Goal: Information Seeking & Learning: Learn about a topic

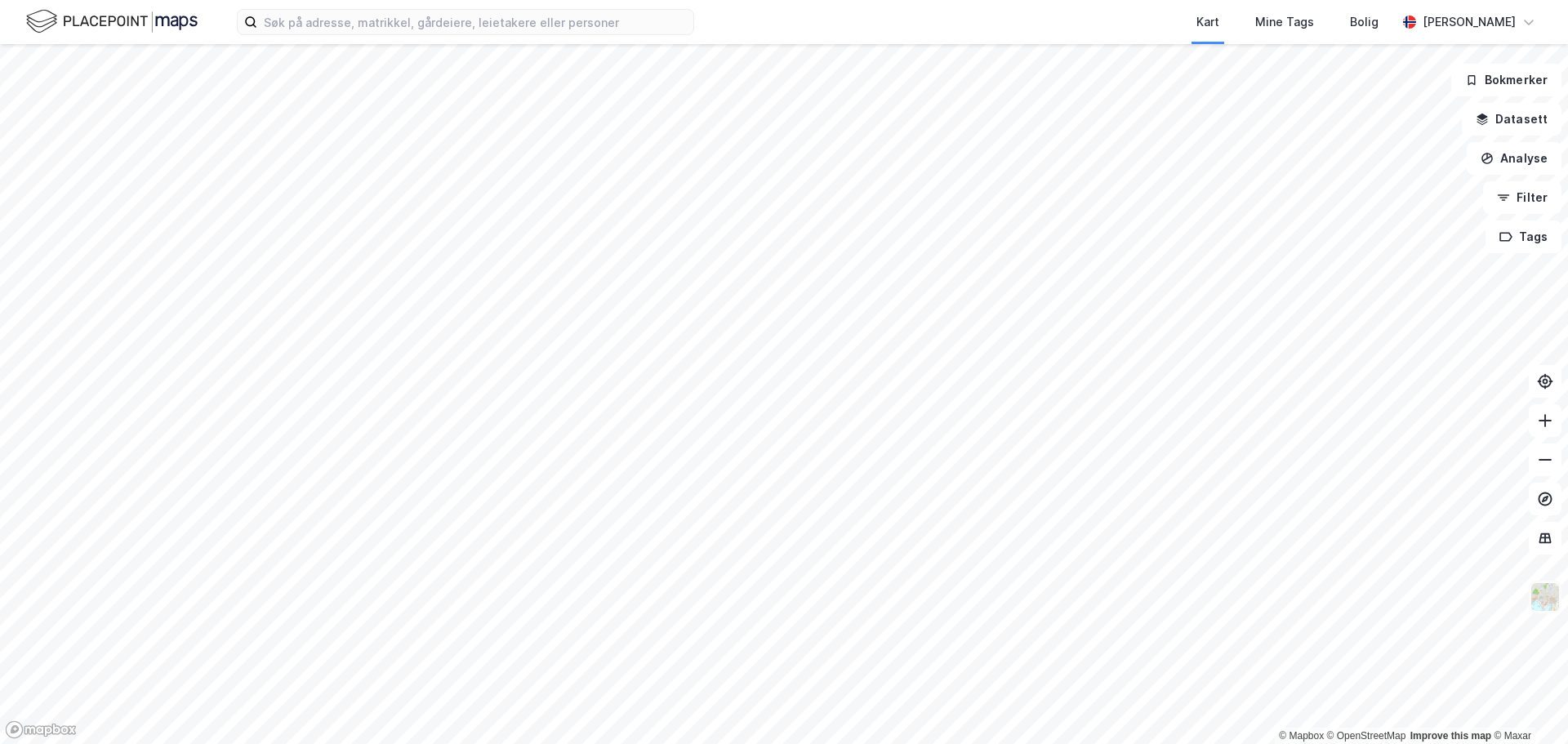
click at [1547, 604] on img at bounding box center [1545, 597] width 31 height 31
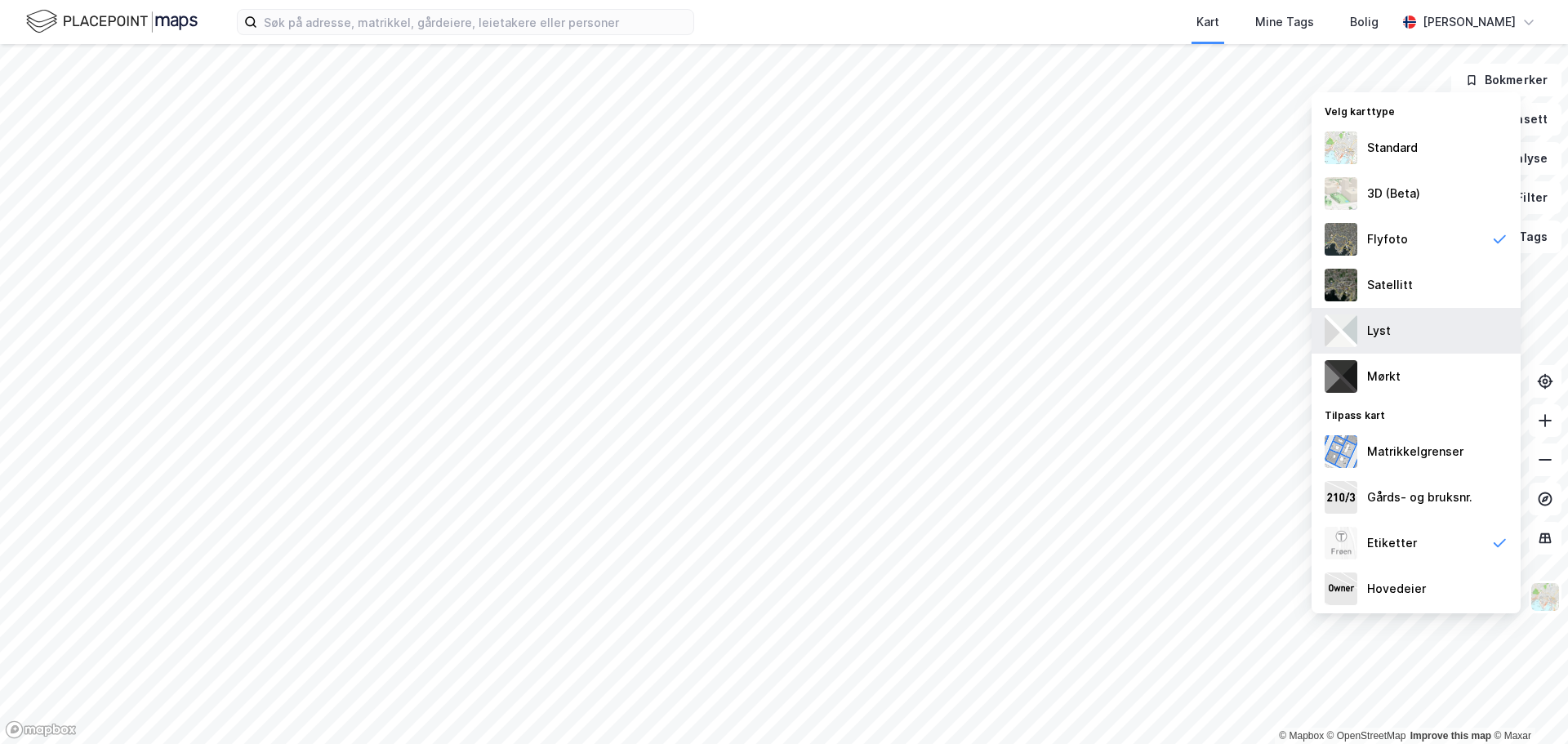
click at [1373, 330] on div "Lyst" at bounding box center [1379, 330] width 24 height 20
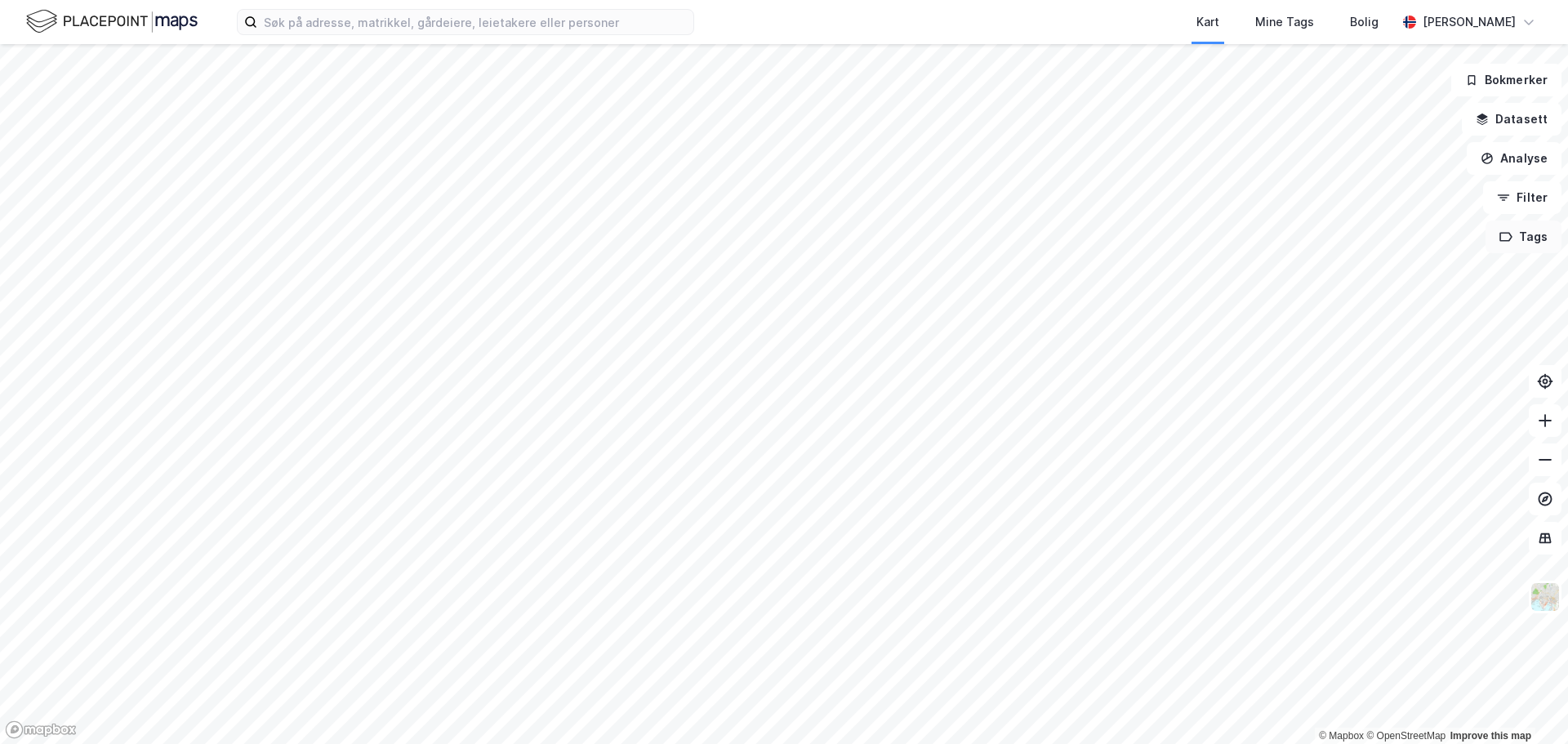
click at [1533, 233] on button "Tags" at bounding box center [1523, 237] width 76 height 33
click at [1544, 597] on img at bounding box center [1545, 597] width 31 height 31
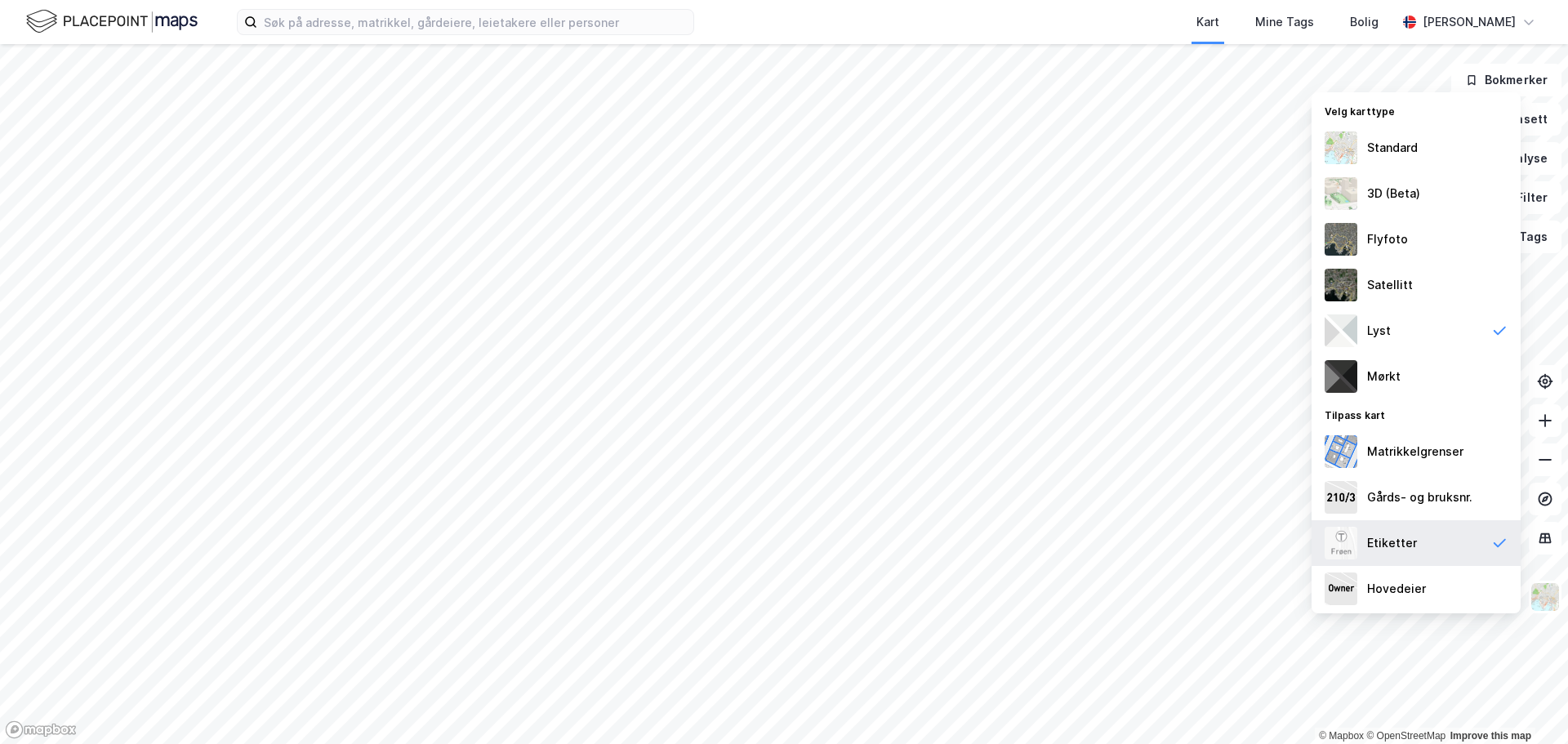
click at [1415, 546] on div "Etiketter" at bounding box center [1416, 542] width 209 height 46
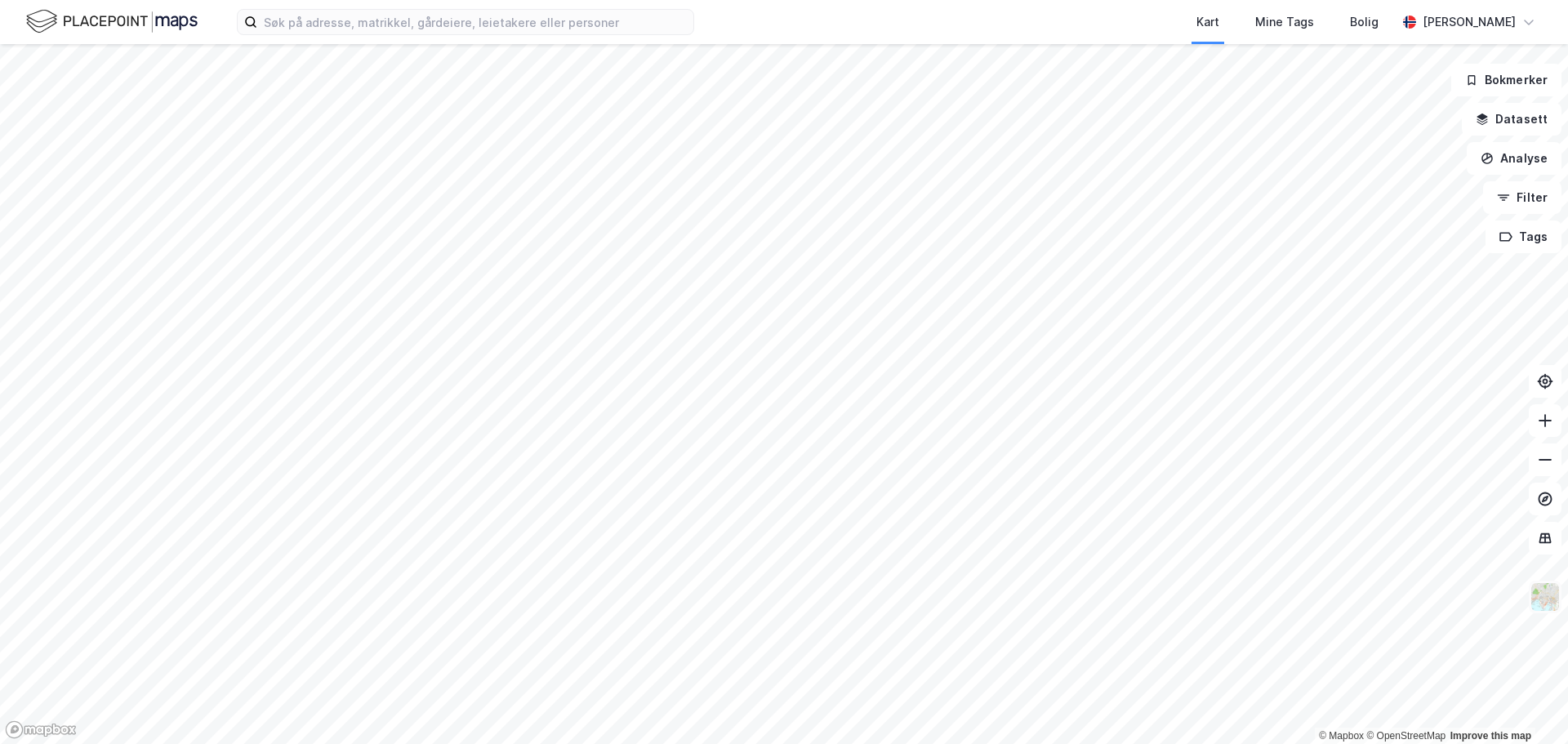
click at [1544, 608] on img at bounding box center [1545, 597] width 31 height 31
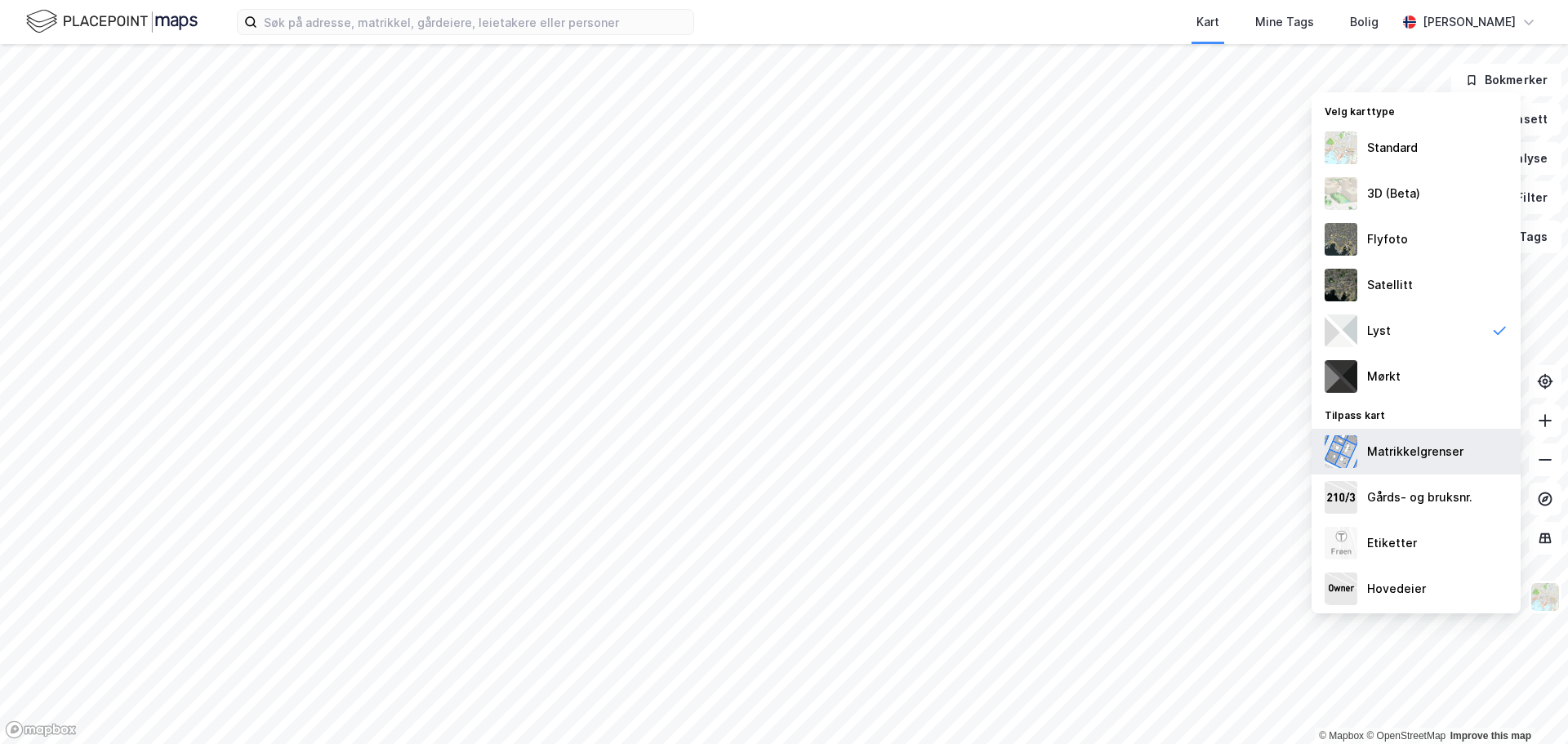
scroll to position [2, 0]
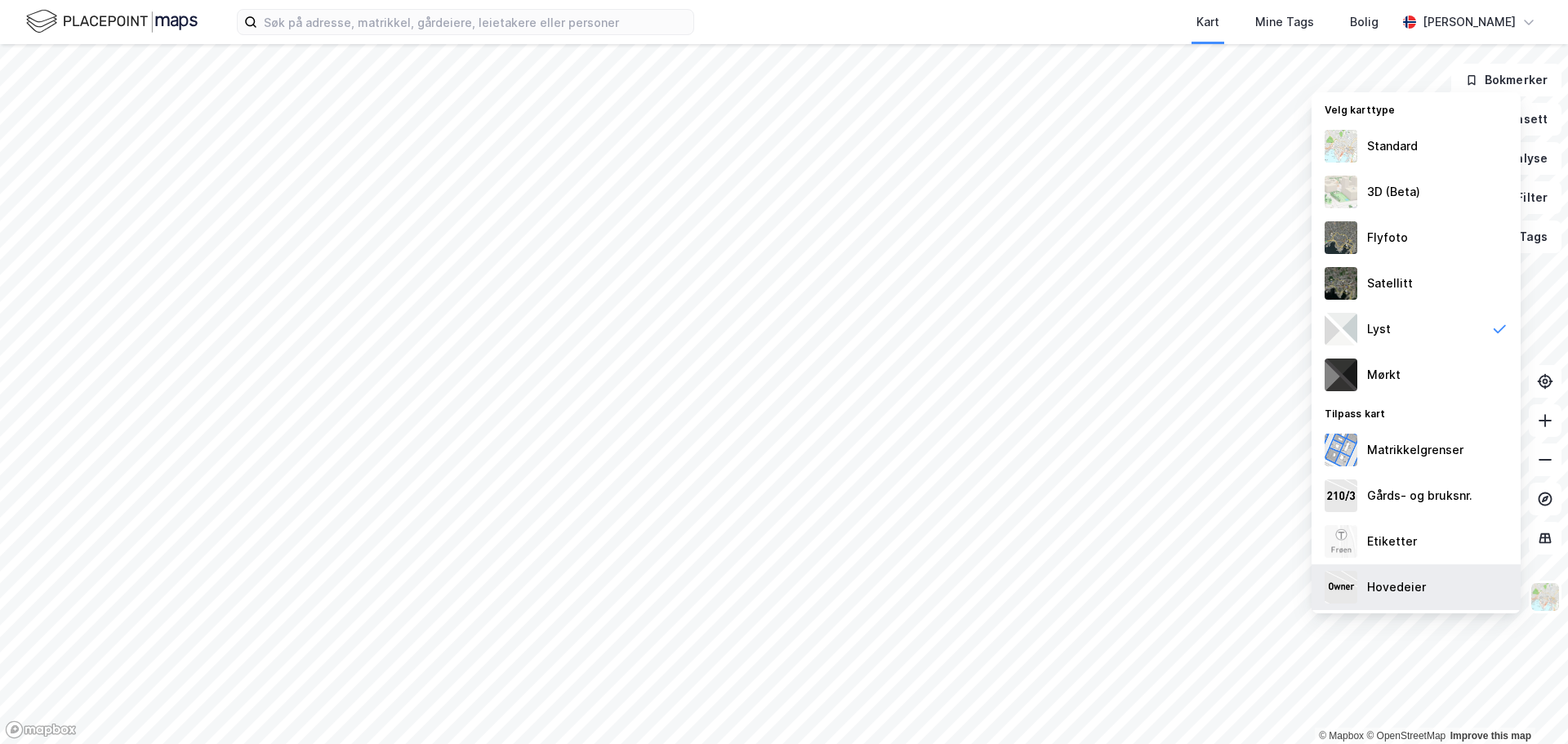
click at [1417, 589] on div "Hovedeier" at bounding box center [1396, 587] width 59 height 20
click at [1415, 589] on div "Hovedeier" at bounding box center [1396, 587] width 59 height 20
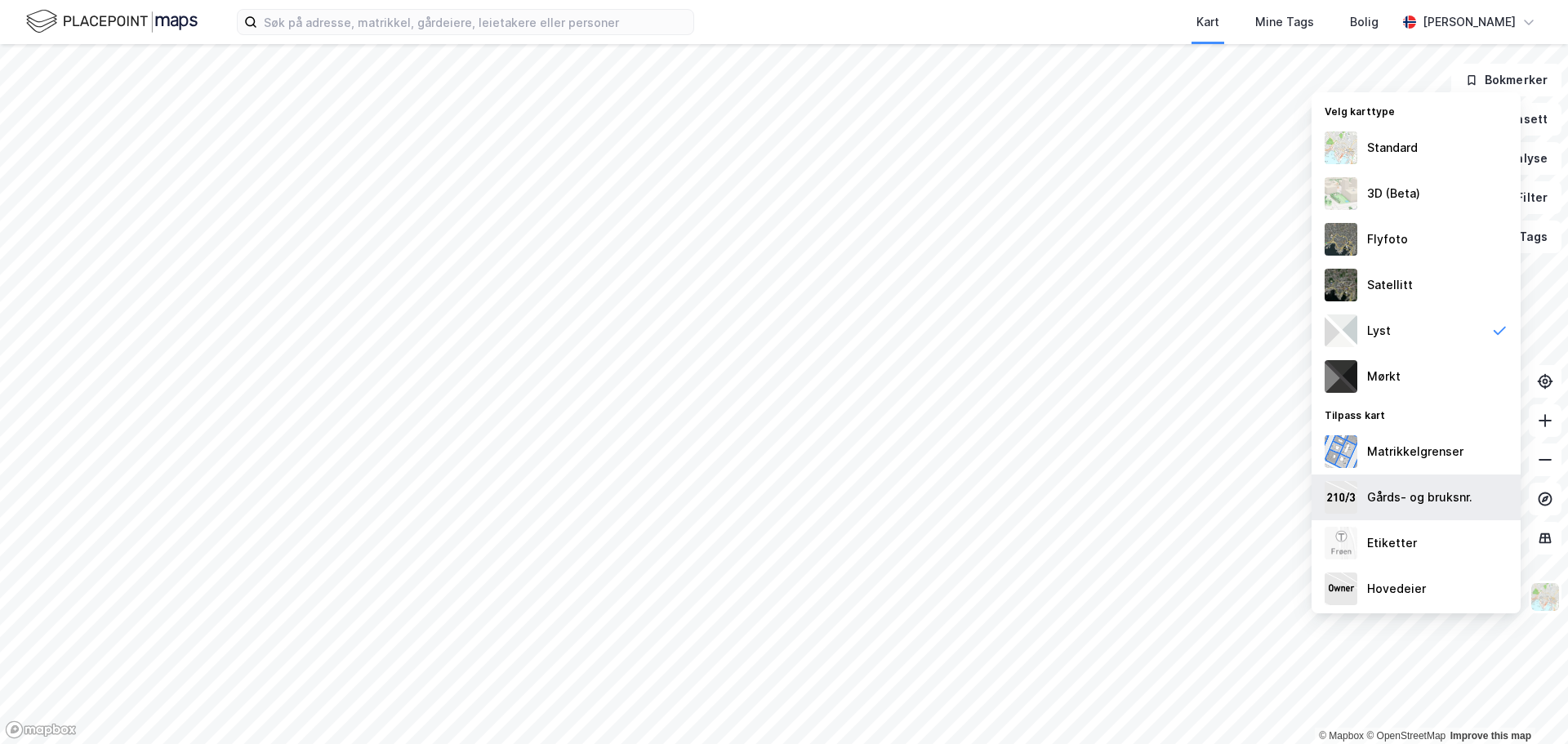
click at [1382, 489] on div "Gårds- og bruksnr." at bounding box center [1420, 497] width 105 height 20
click at [1396, 454] on div "Matrikkelgrenser" at bounding box center [1415, 451] width 96 height 20
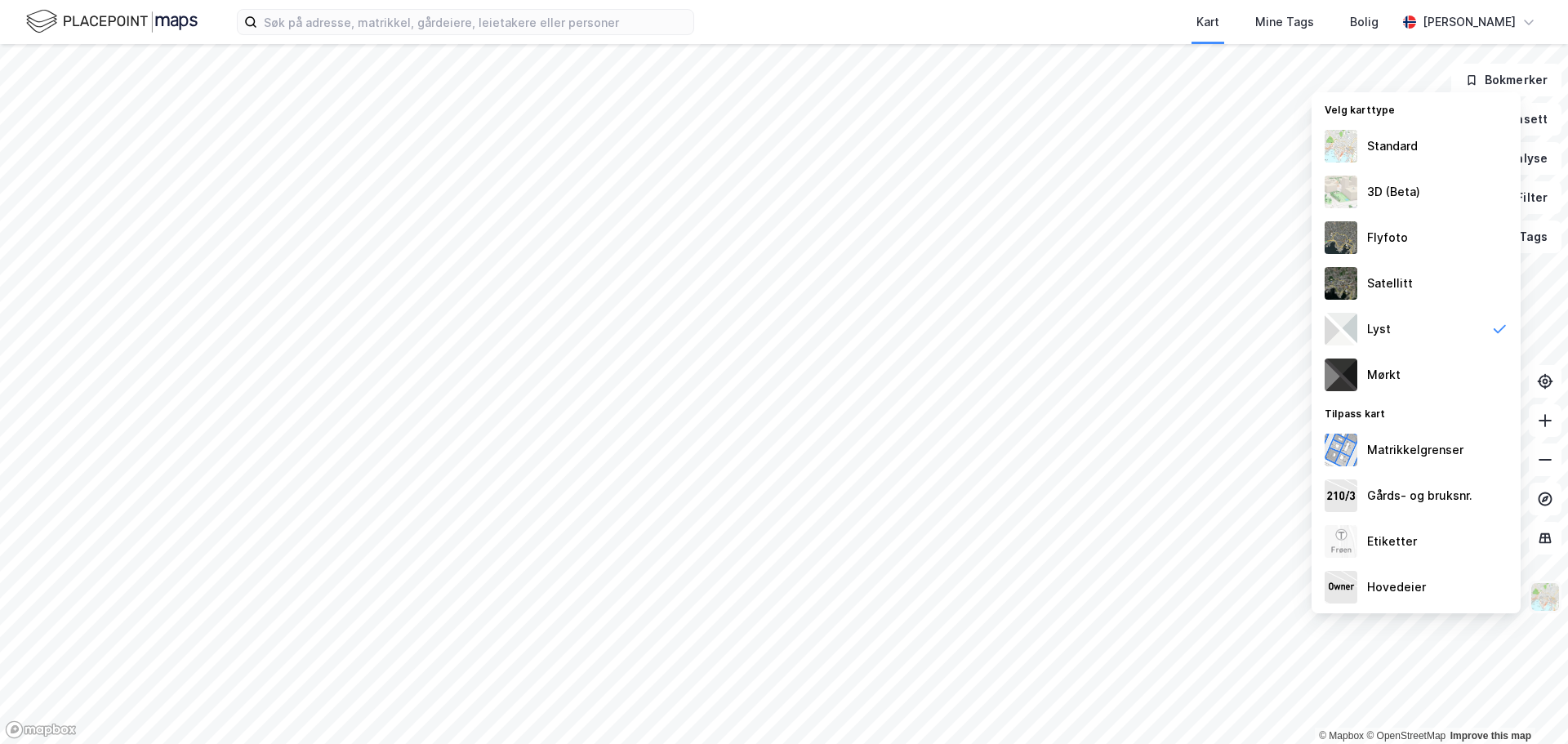
click at [1551, 604] on img at bounding box center [1545, 597] width 31 height 31
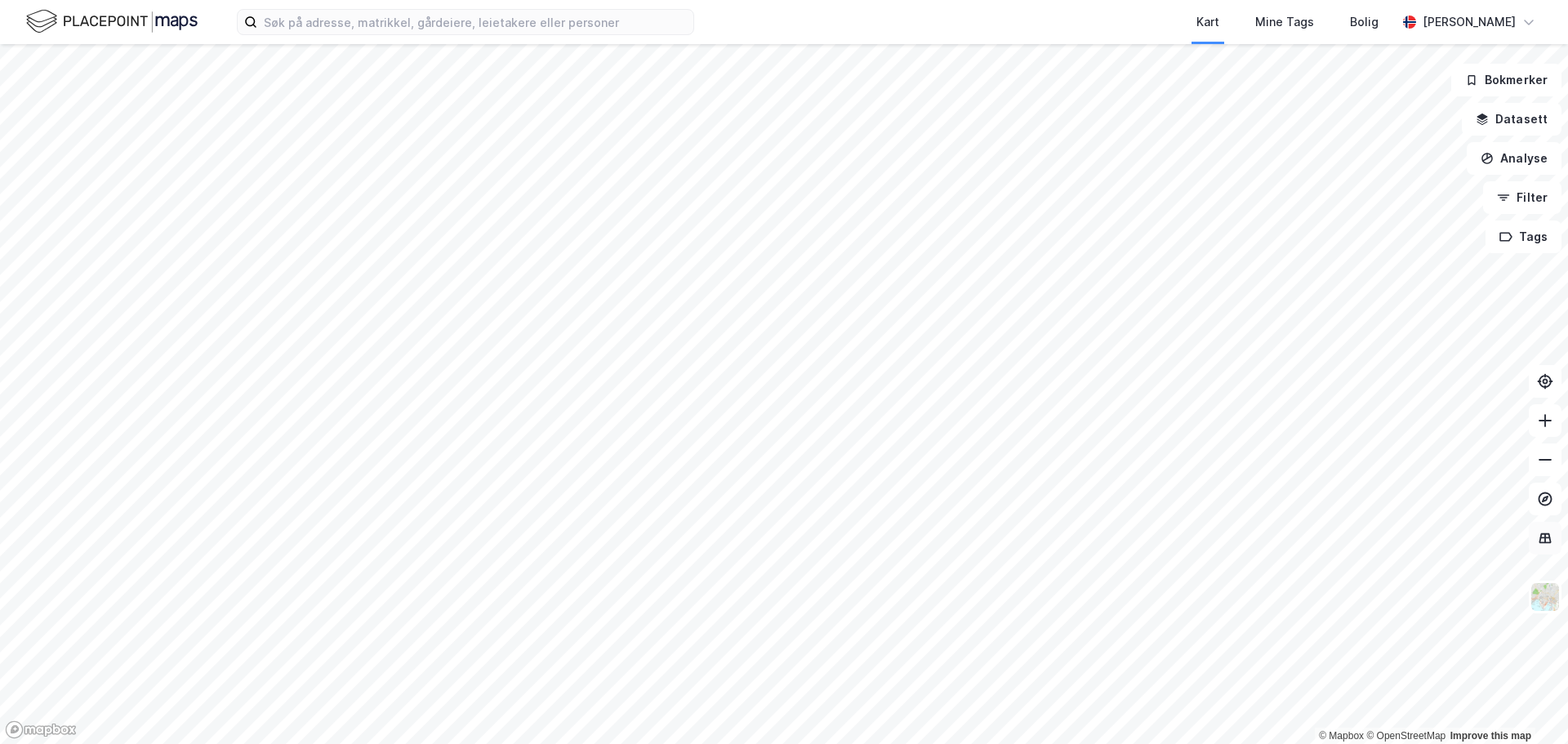
click at [1549, 544] on icon at bounding box center [1545, 538] width 16 height 16
click at [1548, 541] on icon at bounding box center [1546, 538] width 13 height 11
click at [1543, 497] on icon at bounding box center [1545, 498] width 16 height 16
click at [1545, 501] on icon at bounding box center [1545, 498] width 16 height 16
click at [1520, 196] on button "Filter" at bounding box center [1522, 197] width 79 height 33
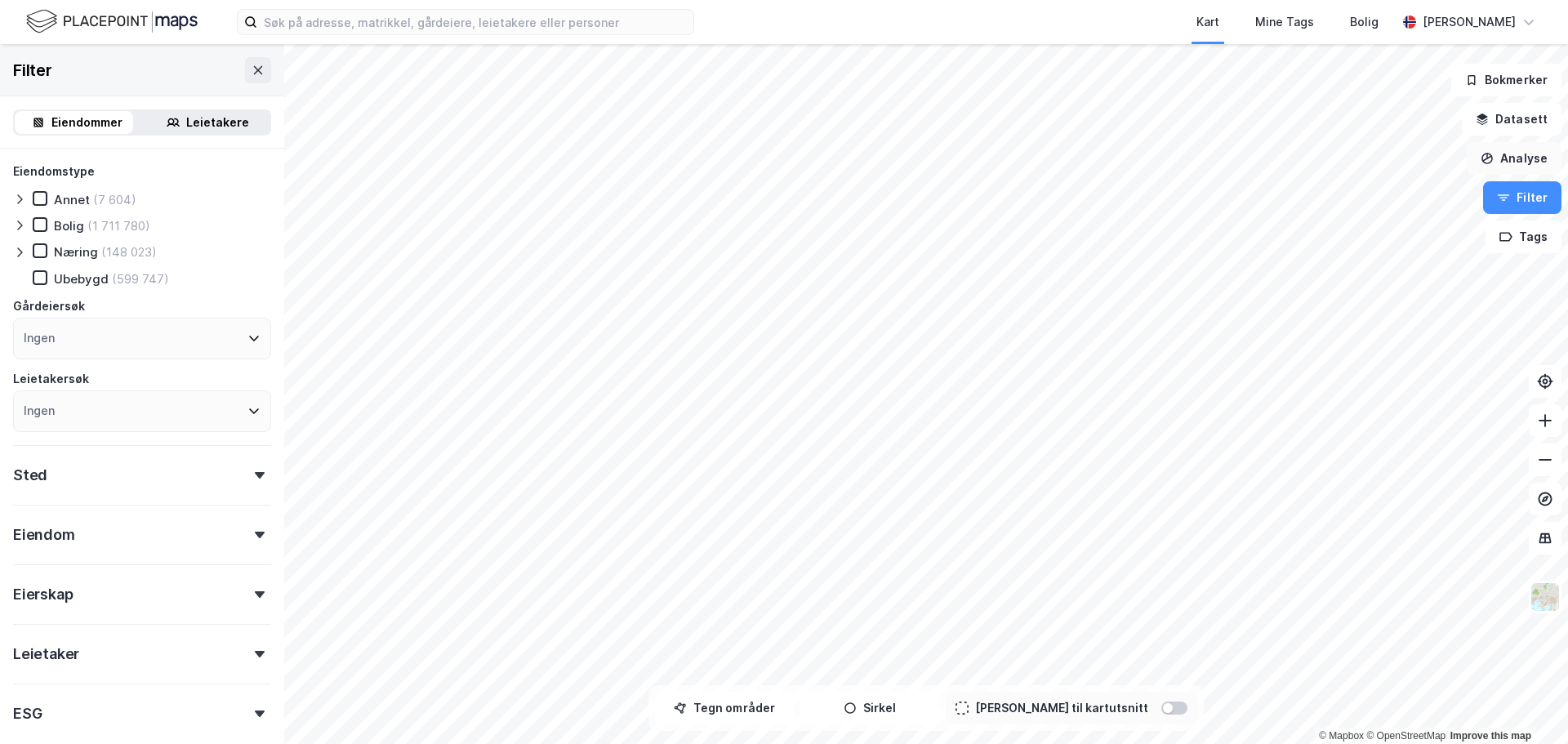
click at [1522, 154] on button "Analyse" at bounding box center [1514, 158] width 95 height 33
click at [1518, 162] on button "Analyse" at bounding box center [1514, 158] width 95 height 33
click at [1525, 121] on button "Datasett" at bounding box center [1512, 119] width 100 height 33
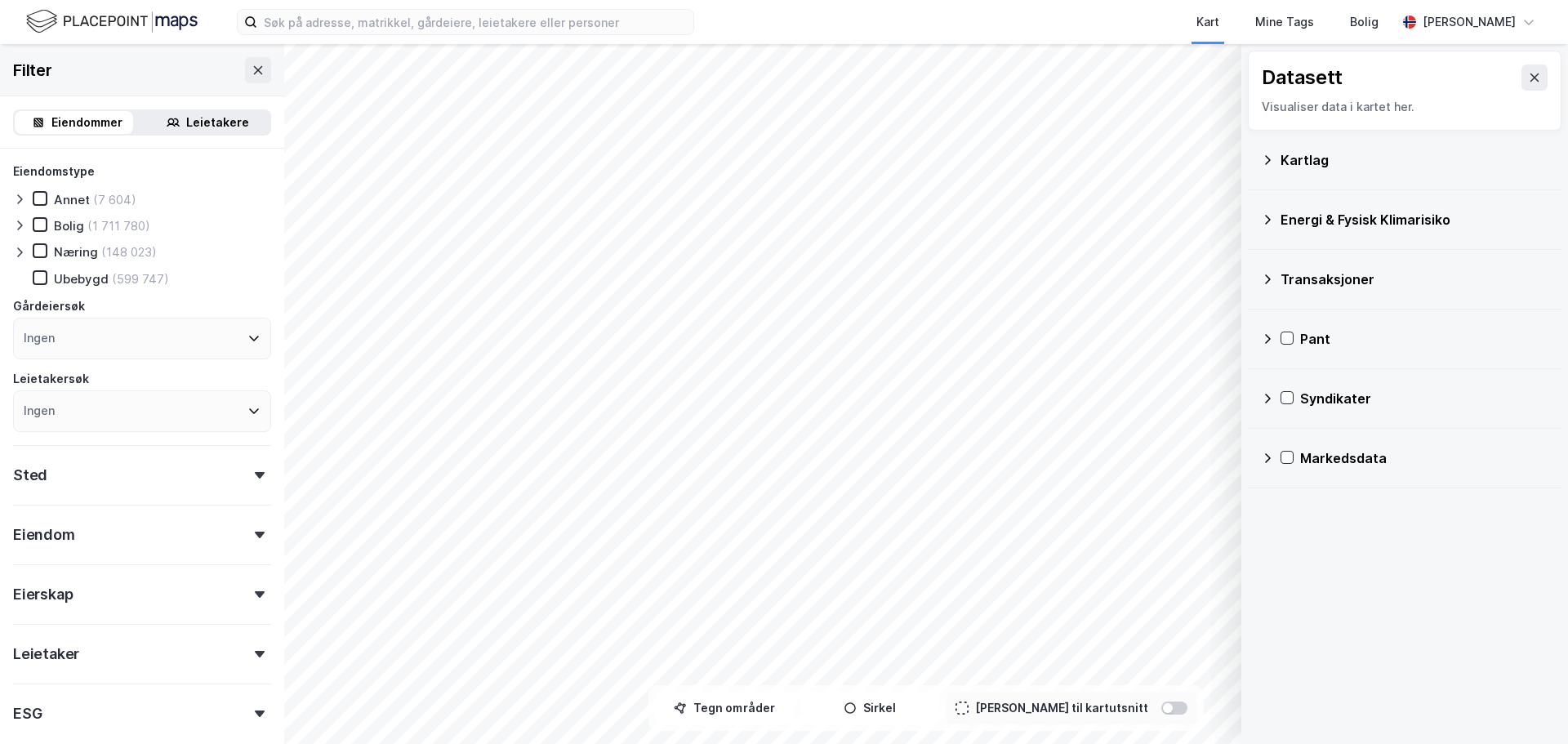
click at [1270, 155] on icon at bounding box center [1267, 160] width 13 height 13
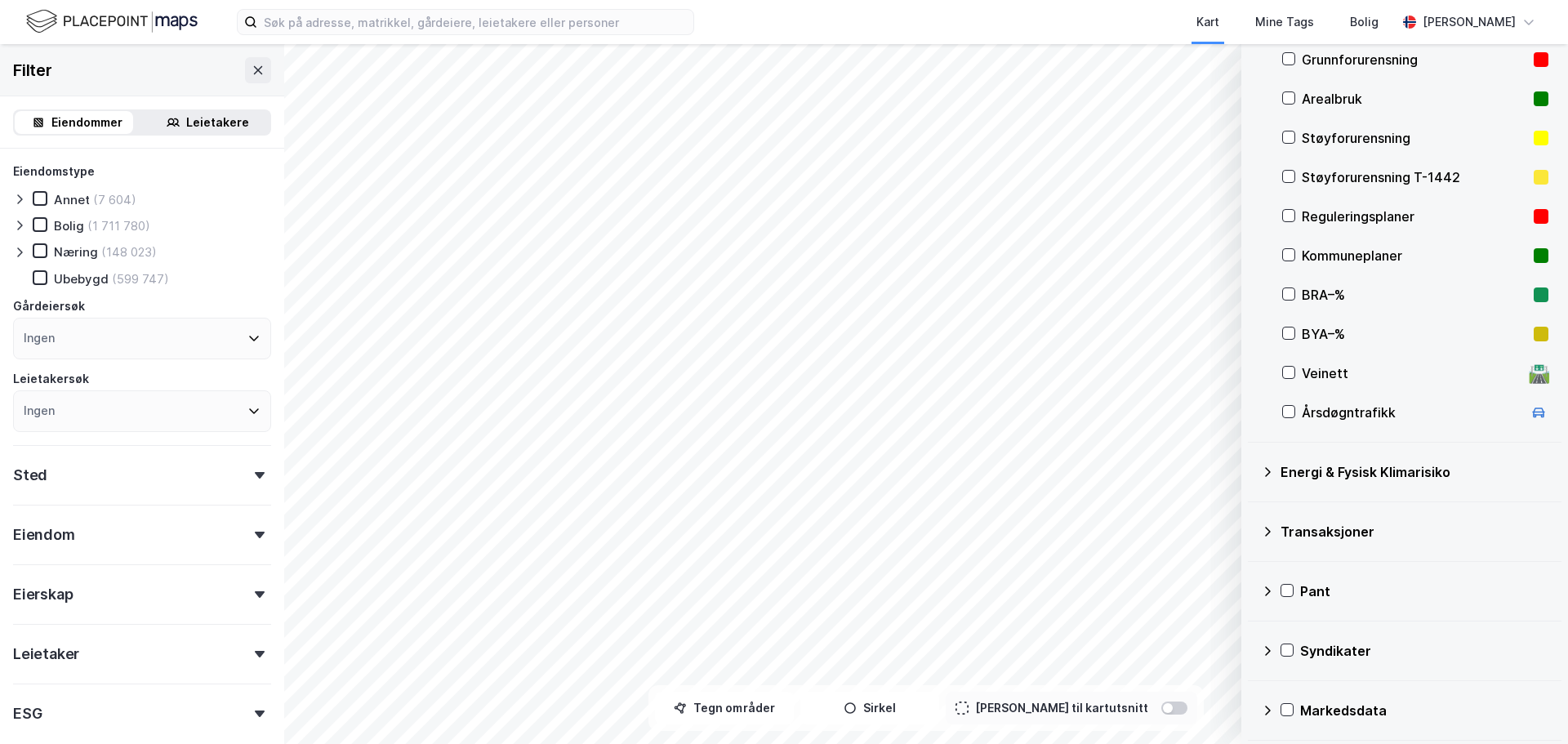
scroll to position [222, 0]
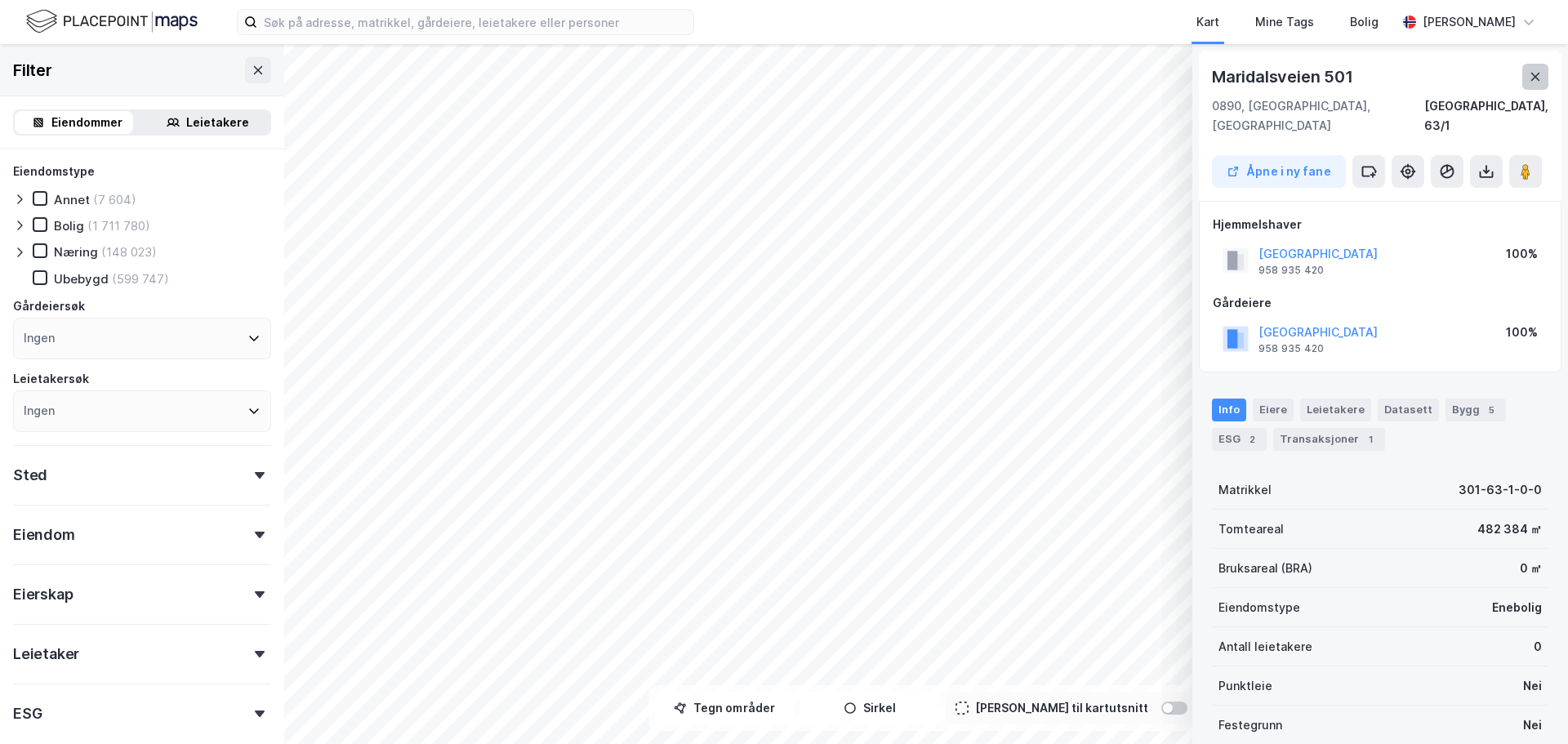
click at [1536, 75] on icon at bounding box center [1536, 76] width 9 height 8
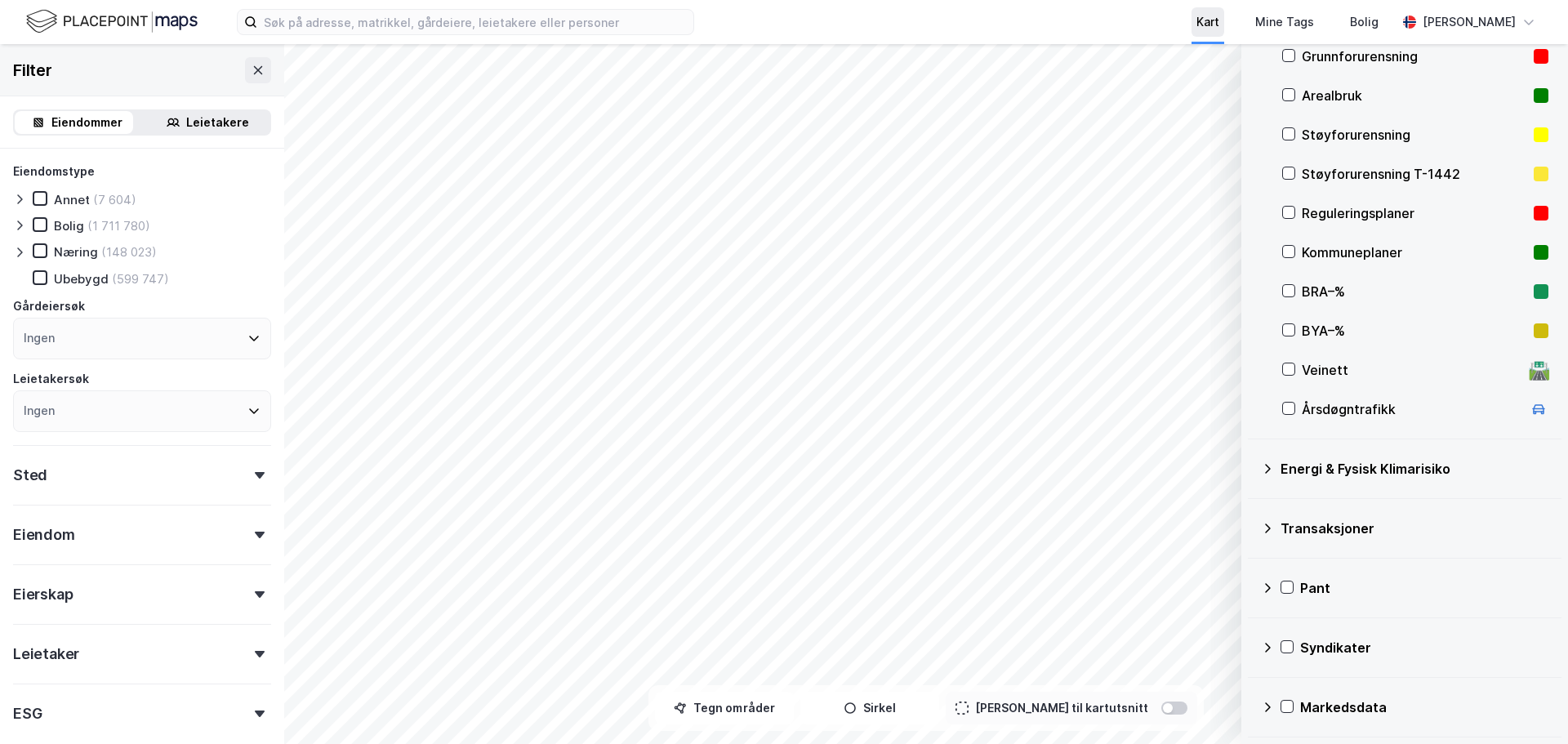
click at [1220, 24] on div "Kart" at bounding box center [1208, 22] width 23 height 20
